Goal: Information Seeking & Learning: Learn about a topic

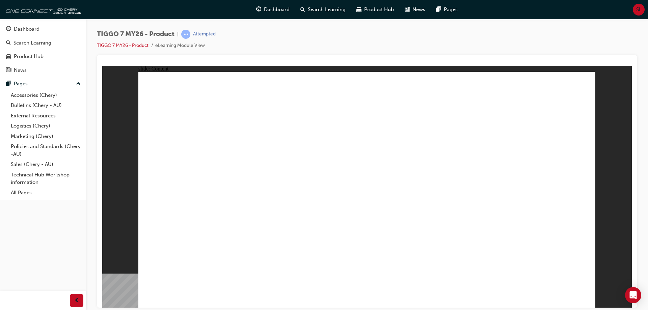
drag, startPoint x: 365, startPoint y: 236, endPoint x: 475, endPoint y: 237, distance: 110.1
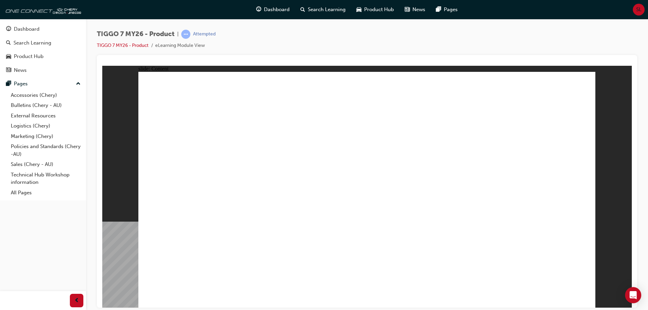
drag, startPoint x: 204, startPoint y: 125, endPoint x: 248, endPoint y: 122, distance: 44.3
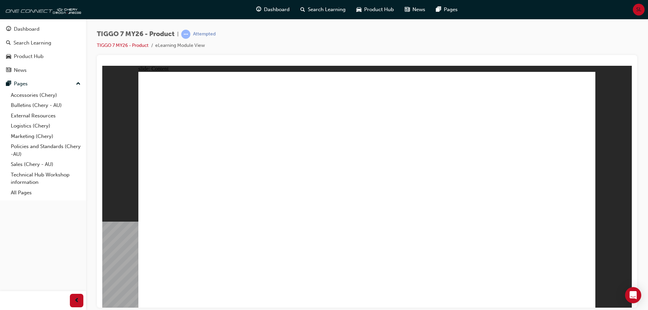
drag, startPoint x: 226, startPoint y: 125, endPoint x: 258, endPoint y: 122, distance: 32.5
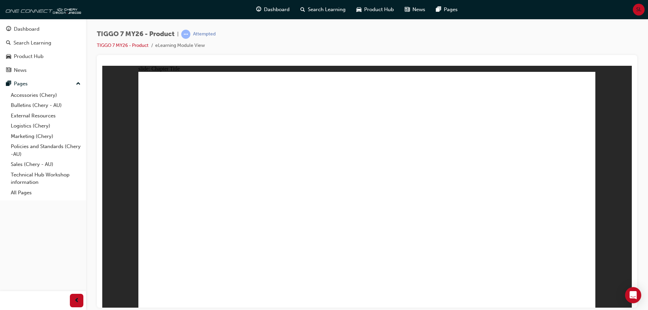
drag, startPoint x: 233, startPoint y: 213, endPoint x: 297, endPoint y: 221, distance: 64.9
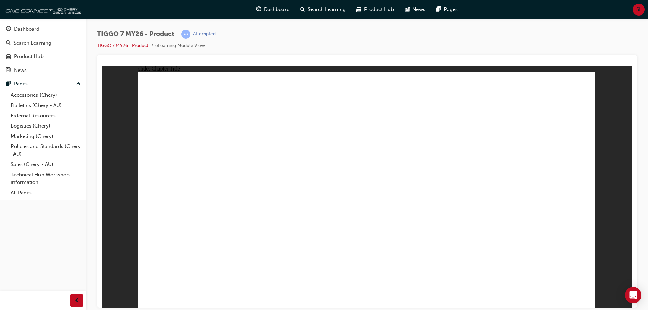
drag, startPoint x: 346, startPoint y: 97, endPoint x: 282, endPoint y: 196, distance: 118.0
drag, startPoint x: 449, startPoint y: 96, endPoint x: 203, endPoint y: 201, distance: 267.7
drag, startPoint x: 544, startPoint y: 98, endPoint x: 463, endPoint y: 204, distance: 133.4
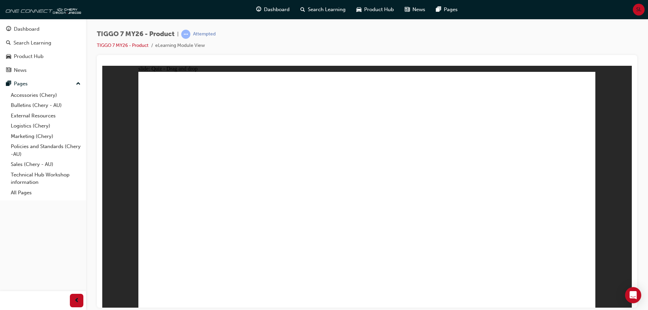
drag, startPoint x: 487, startPoint y: 148, endPoint x: 378, endPoint y: 203, distance: 122.1
drag, startPoint x: 443, startPoint y: 158, endPoint x: 534, endPoint y: 201, distance: 100.1
drag, startPoint x: 376, startPoint y: 148, endPoint x: 222, endPoint y: 221, distance: 170.8
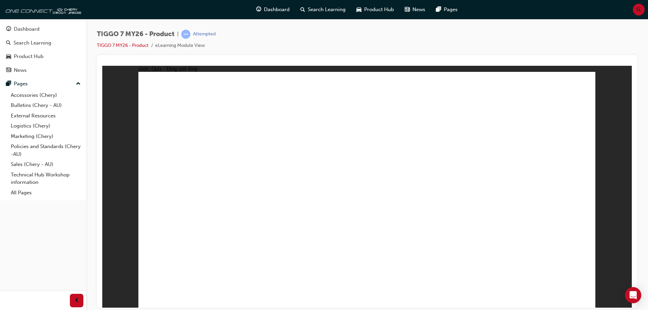
drag, startPoint x: 460, startPoint y: 125, endPoint x: 214, endPoint y: 236, distance: 270.4
drag, startPoint x: 532, startPoint y: 122, endPoint x: 383, endPoint y: 207, distance: 171.2
drag, startPoint x: 360, startPoint y: 94, endPoint x: 376, endPoint y: 218, distance: 125.4
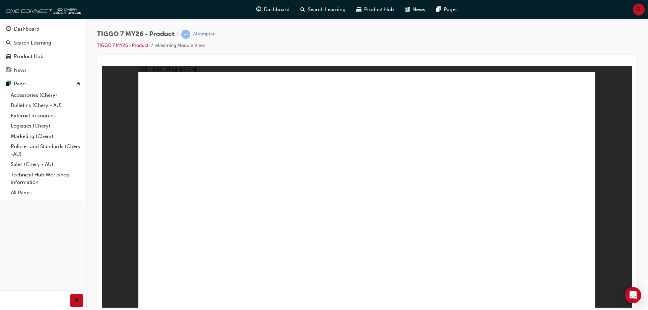
drag, startPoint x: 353, startPoint y: 123, endPoint x: 240, endPoint y: 230, distance: 155.9
drag, startPoint x: 408, startPoint y: 94, endPoint x: 407, endPoint y: 218, distance: 124.2
drag, startPoint x: 454, startPoint y: 97, endPoint x: 257, endPoint y: 223, distance: 234.5
drag, startPoint x: 509, startPoint y: 97, endPoint x: 462, endPoint y: 219, distance: 131.0
drag, startPoint x: 549, startPoint y: 94, endPoint x: 490, endPoint y: 205, distance: 125.9
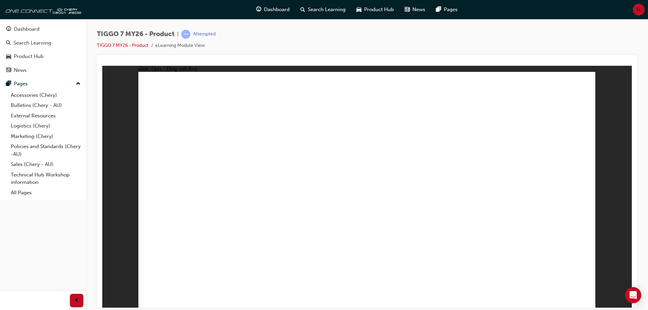
drag, startPoint x: 549, startPoint y: 115, endPoint x: 373, endPoint y: 227, distance: 208.5
drag, startPoint x: 510, startPoint y: 115, endPoint x: 294, endPoint y: 214, distance: 238.1
drag, startPoint x: 458, startPoint y: 116, endPoint x: 326, endPoint y: 211, distance: 162.6
drag, startPoint x: 408, startPoint y: 116, endPoint x: 407, endPoint y: 236, distance: 120.2
drag, startPoint x: 407, startPoint y: 134, endPoint x: 289, endPoint y: 230, distance: 152.6
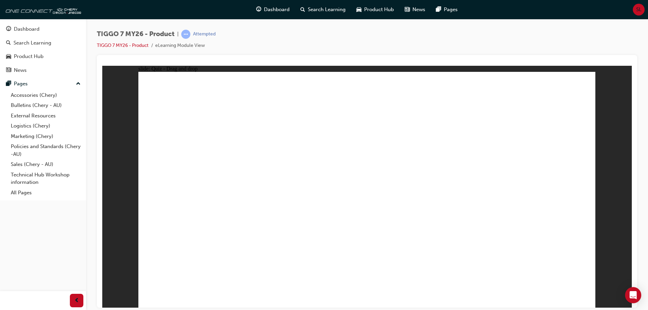
drag, startPoint x: 464, startPoint y: 134, endPoint x: 475, endPoint y: 209, distance: 76.1
drag, startPoint x: 502, startPoint y: 140, endPoint x: 274, endPoint y: 239, distance: 248.3
drag, startPoint x: 370, startPoint y: 116, endPoint x: 250, endPoint y: 211, distance: 152.4
drag, startPoint x: 453, startPoint y: 112, endPoint x: 222, endPoint y: 238, distance: 262.7
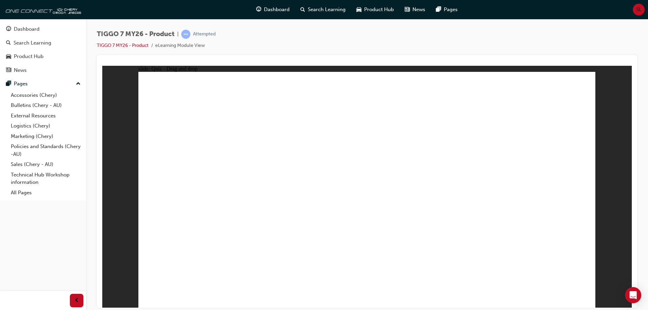
drag, startPoint x: 544, startPoint y: 113, endPoint x: 458, endPoint y: 201, distance: 122.2
radio input "true"
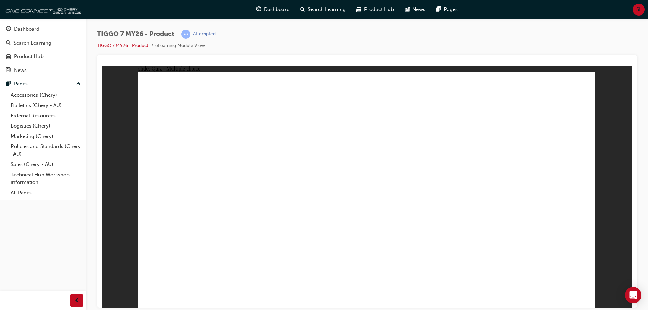
radio input "false"
radio input "true"
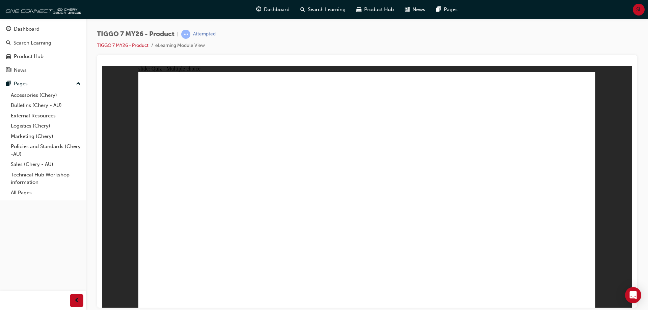
drag, startPoint x: 472, startPoint y: 131, endPoint x: 433, endPoint y: 137, distance: 39.5
drag, startPoint x: 543, startPoint y: 114, endPoint x: 457, endPoint y: 220, distance: 137.0
drag, startPoint x: 528, startPoint y: 99, endPoint x: 453, endPoint y: 219, distance: 141.8
drag, startPoint x: 464, startPoint y: 94, endPoint x: 406, endPoint y: 215, distance: 134.4
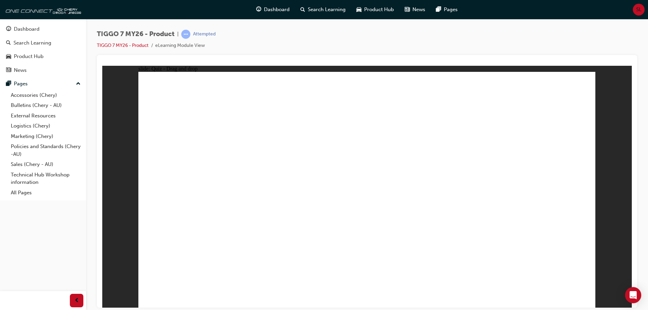
drag, startPoint x: 458, startPoint y: 132, endPoint x: 474, endPoint y: 225, distance: 94.5
drag, startPoint x: 461, startPoint y: 114, endPoint x: 410, endPoint y: 249, distance: 143.7
drag, startPoint x: 364, startPoint y: 97, endPoint x: 453, endPoint y: 236, distance: 165.1
drag, startPoint x: 393, startPoint y: 113, endPoint x: 410, endPoint y: 238, distance: 126.8
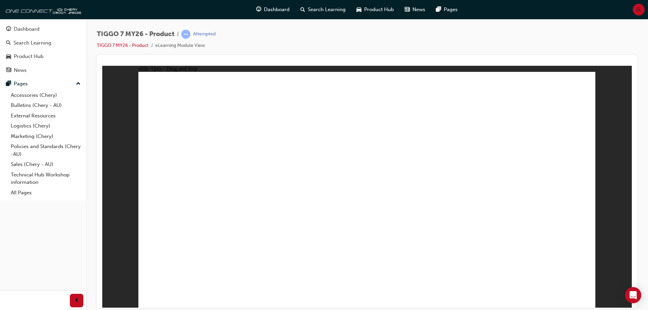
radio input "true"
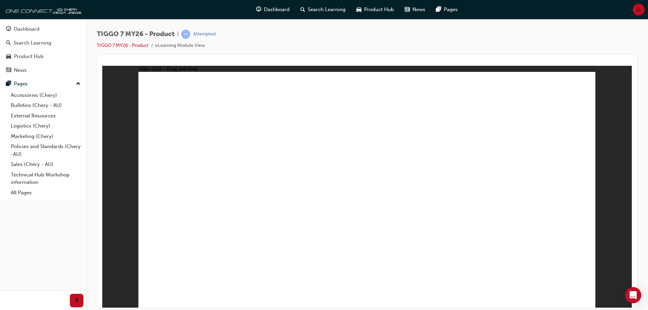
drag, startPoint x: 418, startPoint y: 145, endPoint x: 393, endPoint y: 202, distance: 62.3
drag, startPoint x: 428, startPoint y: 96, endPoint x: 274, endPoint y: 195, distance: 183.0
drag, startPoint x: 510, startPoint y: 181, endPoint x: 539, endPoint y: 205, distance: 37.4
drag, startPoint x: 356, startPoint y: 108, endPoint x: 441, endPoint y: 183, distance: 112.8
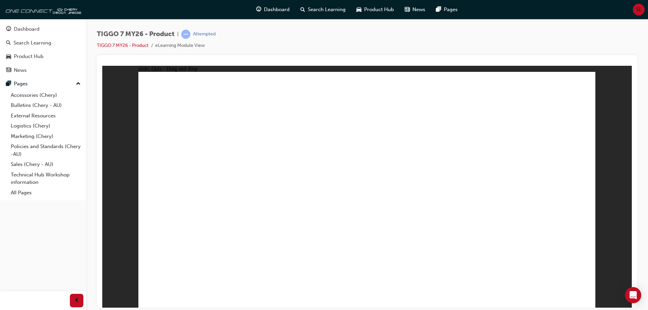
drag, startPoint x: 530, startPoint y: 99, endPoint x: 194, endPoint y: 217, distance: 356.3
radio input "true"
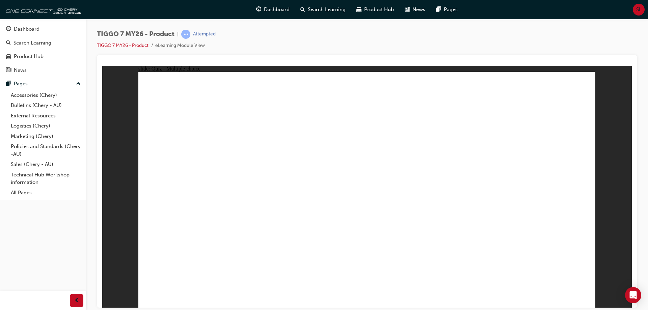
radio input "true"
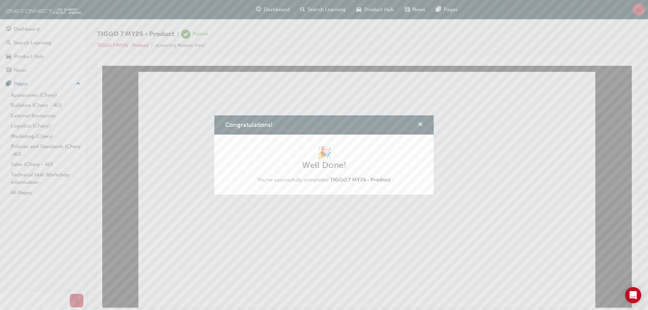
click at [420, 125] on span "cross-icon" at bounding box center [420, 125] width 5 height 6
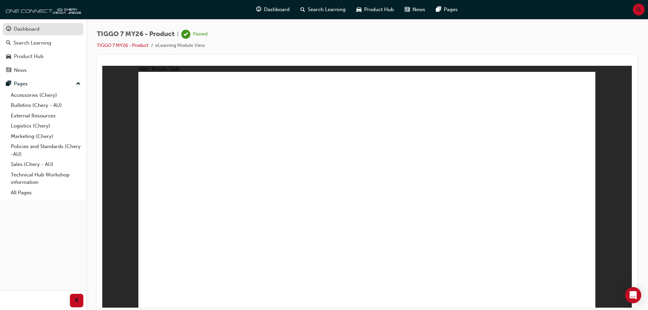
click at [22, 31] on div "Dashboard" at bounding box center [27, 29] width 26 height 8
